Goal: Navigation & Orientation: Go to known website

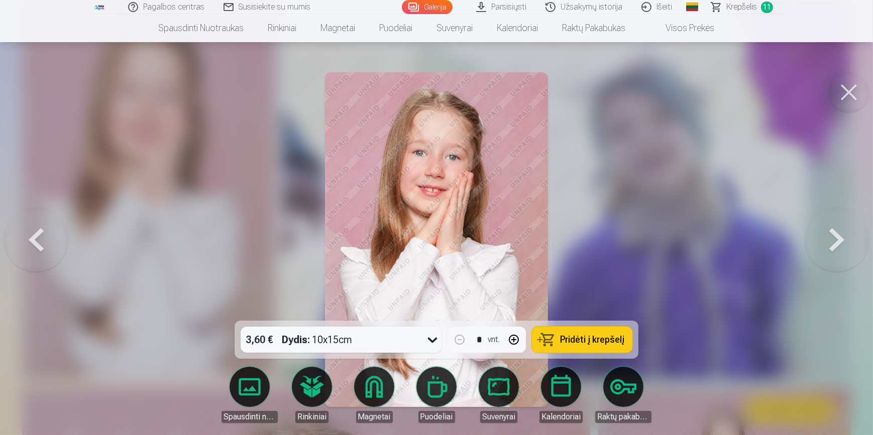
drag, startPoint x: 854, startPoint y: 92, endPoint x: 842, endPoint y: 78, distance: 18.5
click at [853, 91] on button at bounding box center [849, 92] width 40 height 40
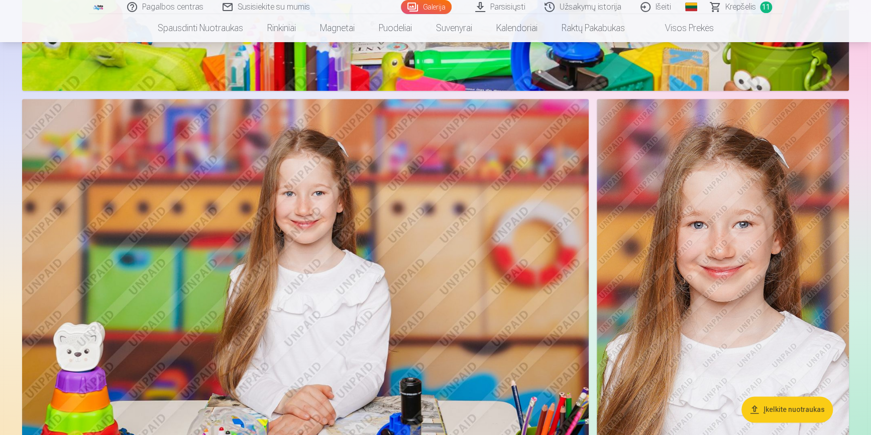
scroll to position [7914, 0]
click at [665, 6] on link "Išeiti" at bounding box center [656, 7] width 50 height 14
